Goal: Information Seeking & Learning: Learn about a topic

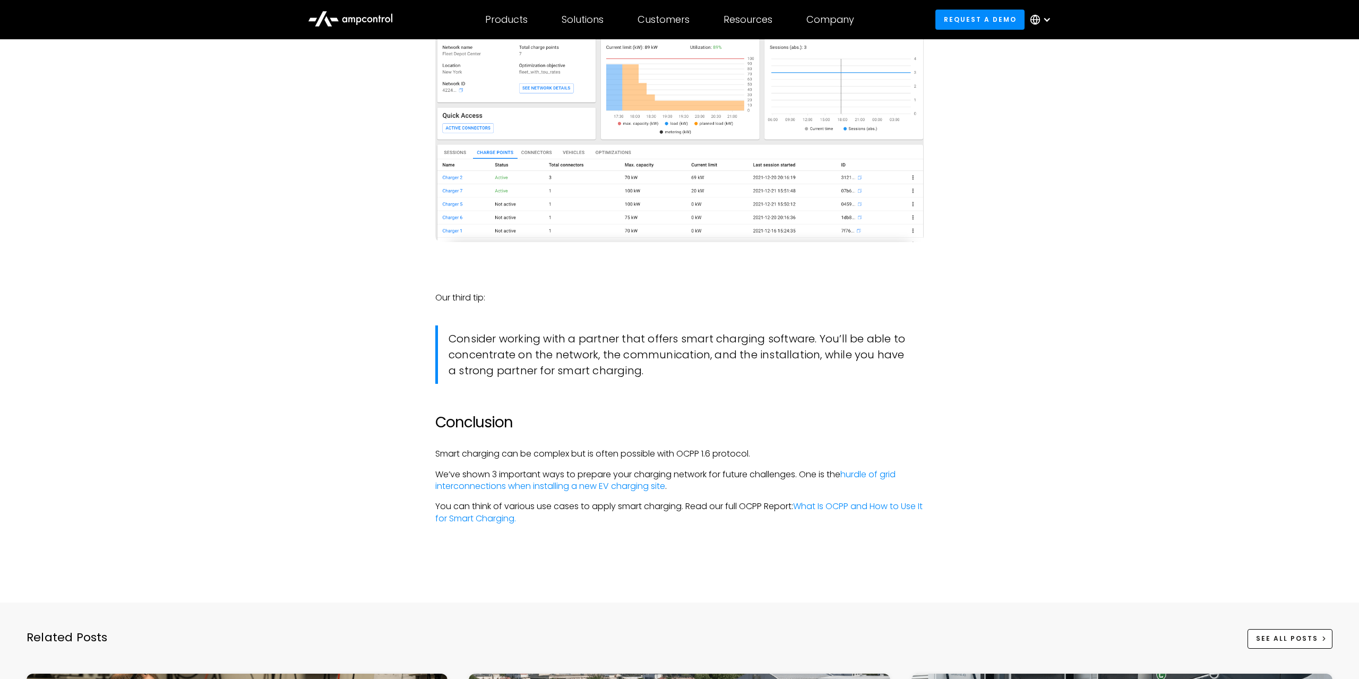
scroll to position [2485, 0]
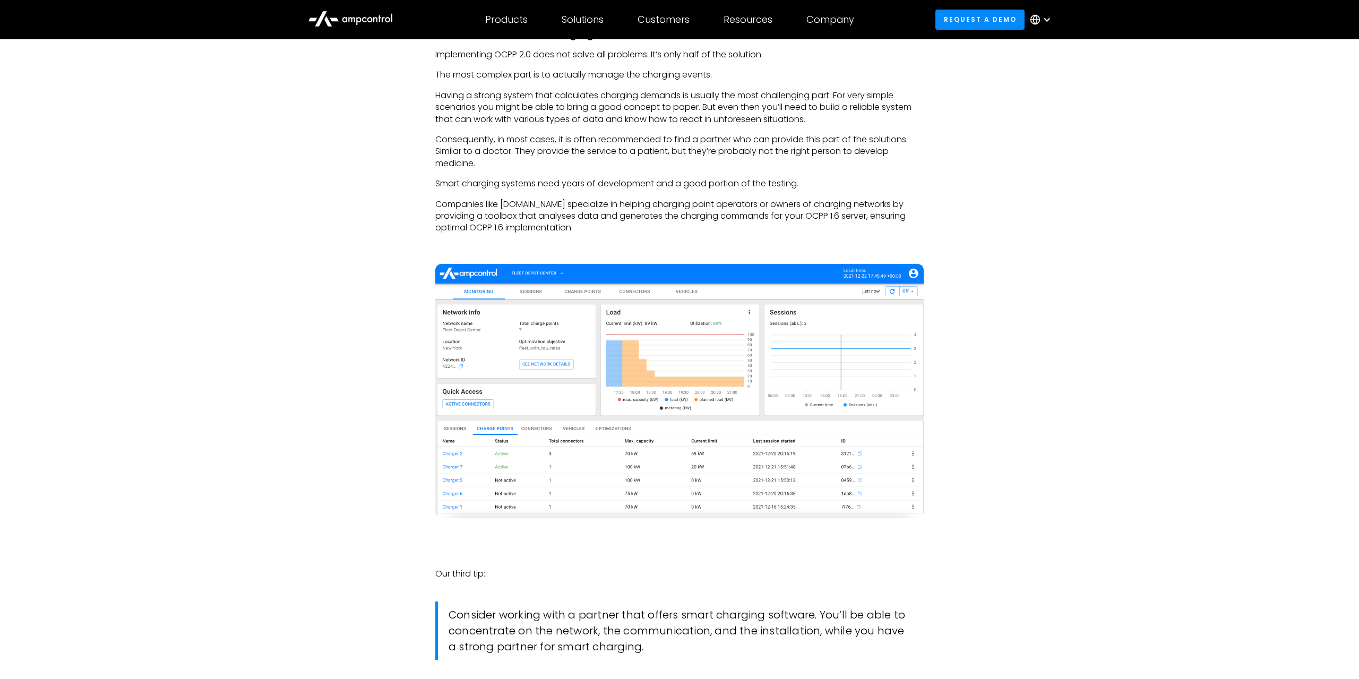
click at [566, 345] on img at bounding box center [679, 391] width 488 height 254
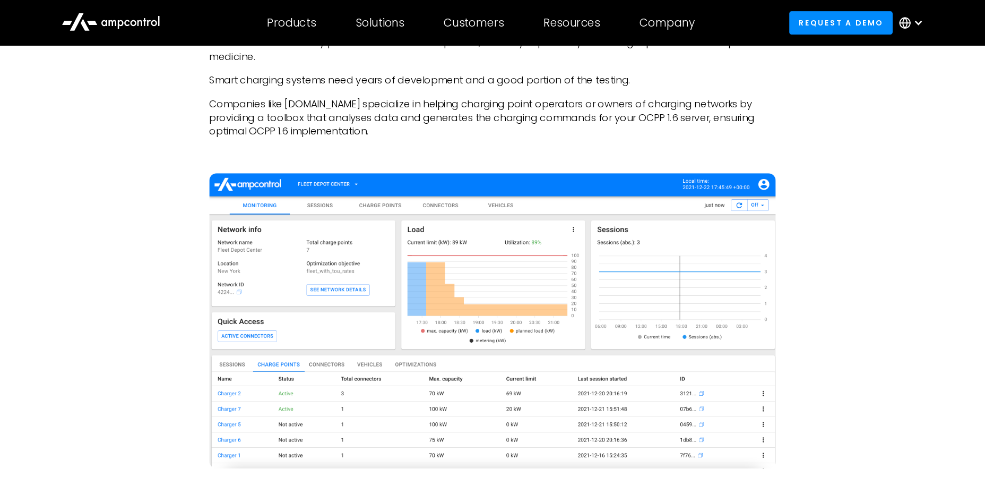
scroll to position [2402, 0]
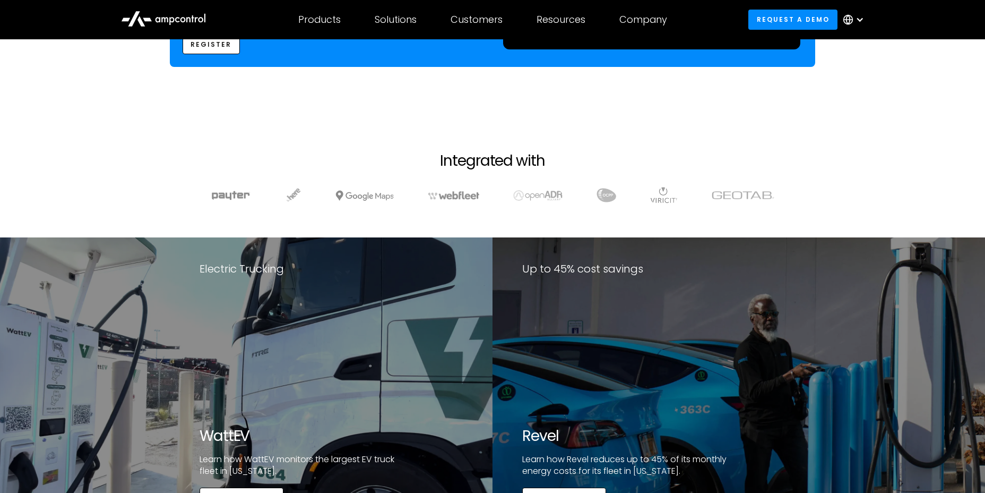
scroll to position [1554, 0]
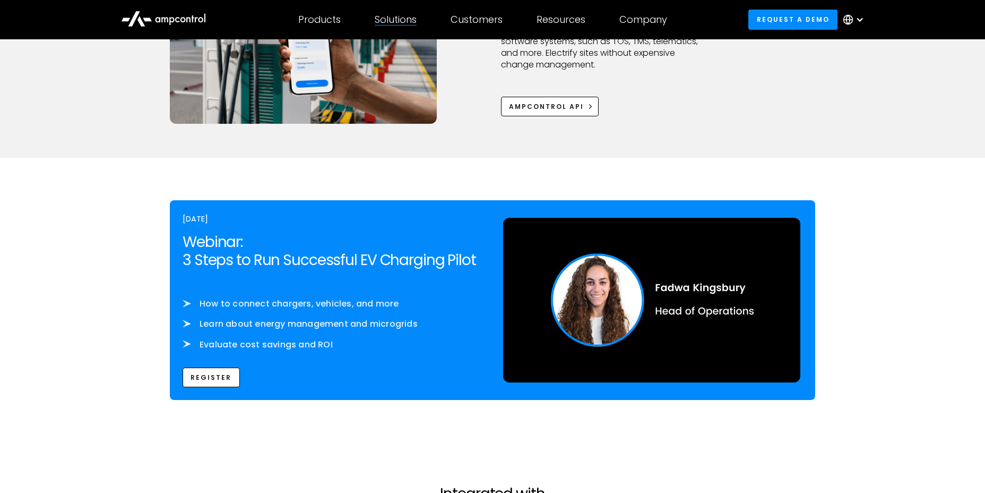
click at [425, 20] on div "Solutions By business need Efficency Reduce grid contraints and fuel costs Oper…" at bounding box center [396, 19] width 76 height 37
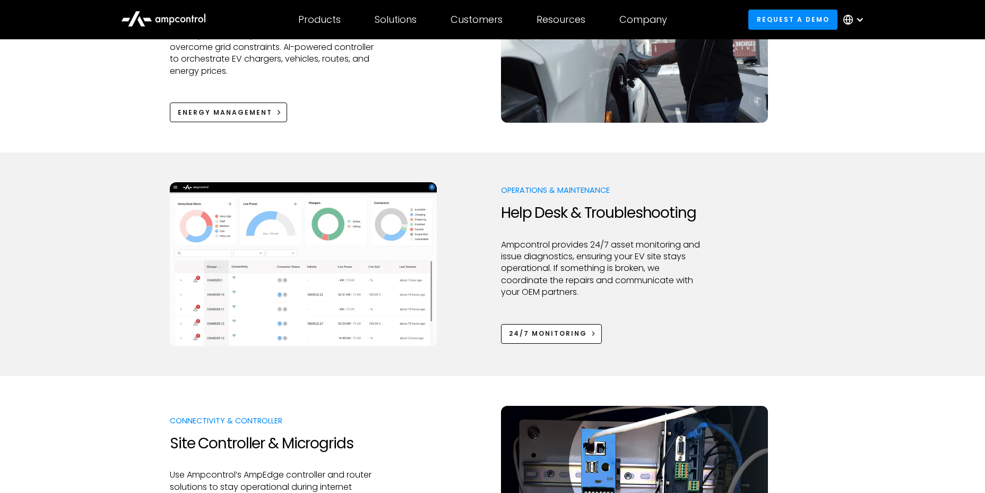
scroll to position [889, 0]
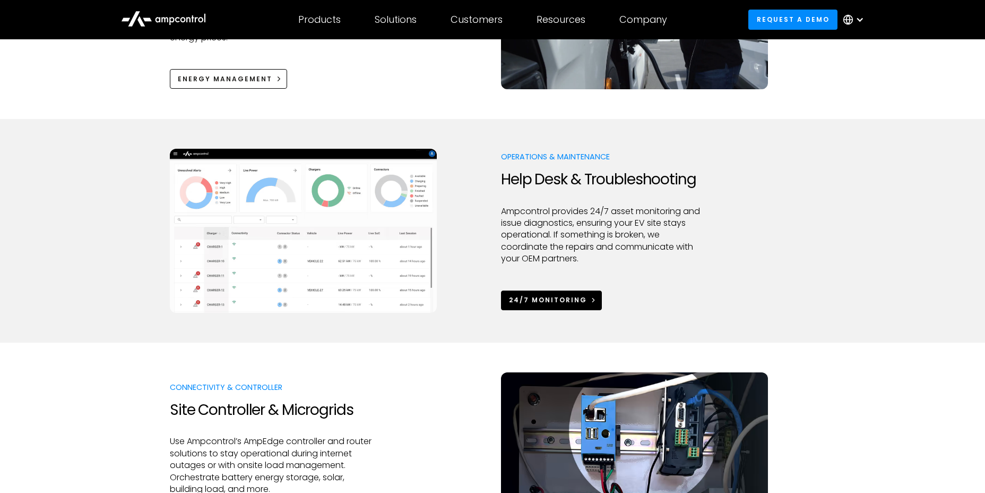
click at [526, 298] on link "24/7 Monitoring" at bounding box center [551, 300] width 101 height 20
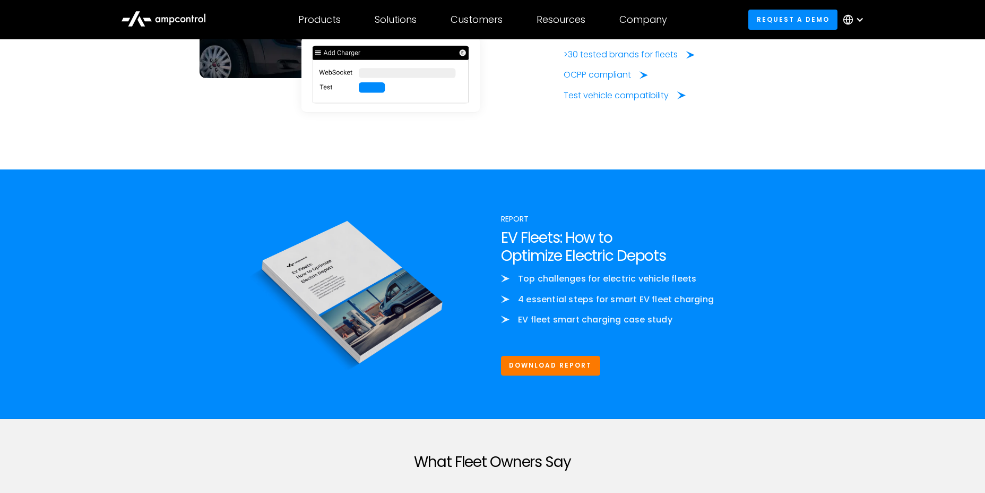
scroll to position [2605, 0]
